Goal: Information Seeking & Learning: Learn about a topic

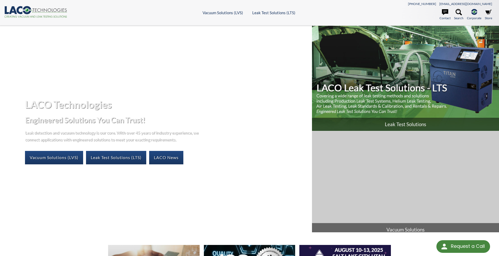
click at [429, 123] on span "Leak Test Solutions" at bounding box center [405, 124] width 187 height 13
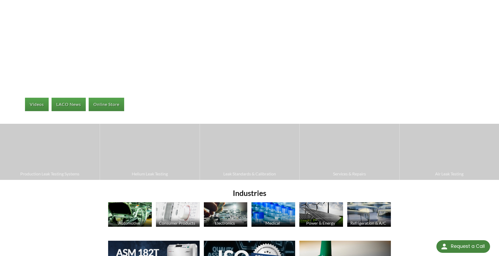
scroll to position [53, 0]
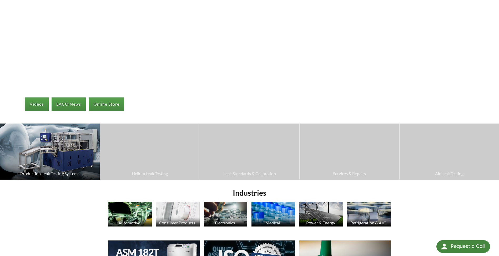
click at [68, 164] on img at bounding box center [50, 151] width 100 height 56
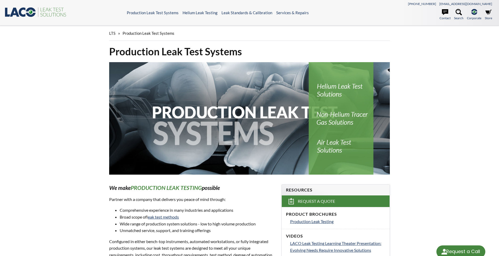
select select
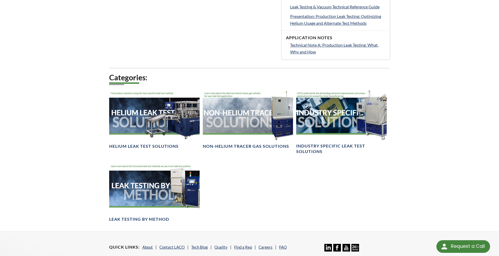
scroll to position [342, 0]
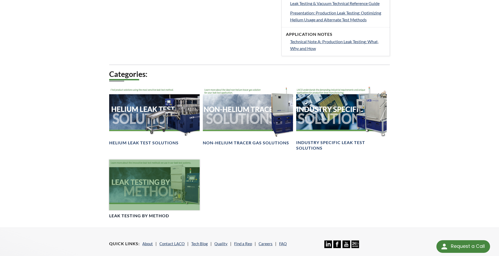
click at [131, 168] on div at bounding box center [154, 184] width 90 height 51
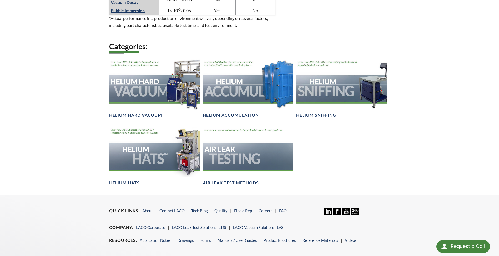
scroll to position [447, 0]
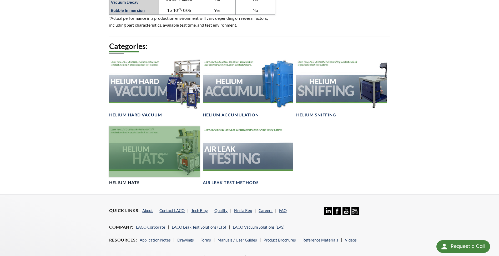
click at [147, 173] on div at bounding box center [154, 151] width 90 height 51
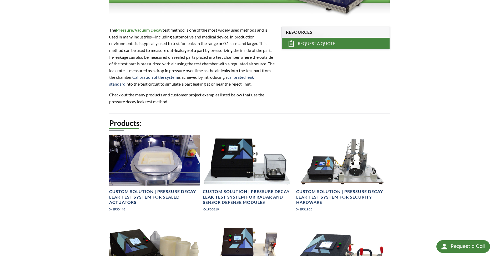
scroll to position [158, 0]
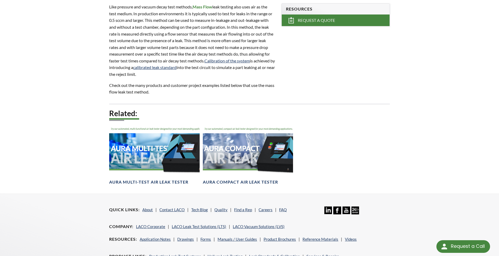
scroll to position [184, 0]
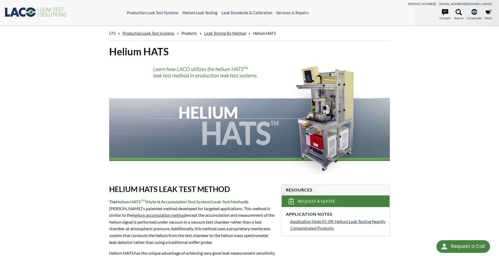
select select
click at [312, 149] on img at bounding box center [249, 118] width 281 height 112
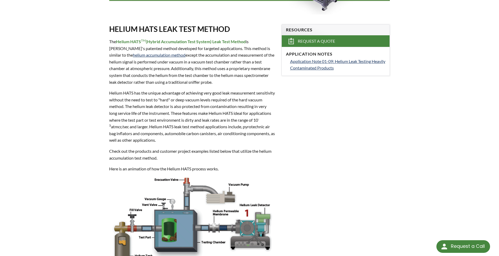
scroll to position [158, 0]
